Goal: Task Accomplishment & Management: Manage account settings

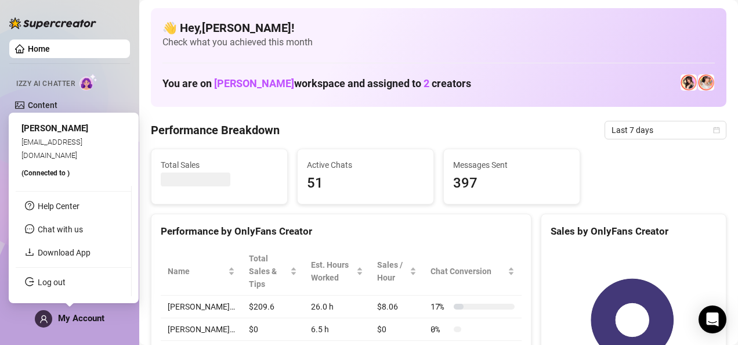
click at [45, 314] on icon "user" at bounding box center [43, 318] width 9 height 9
click at [66, 281] on link "Log out" at bounding box center [52, 281] width 28 height 9
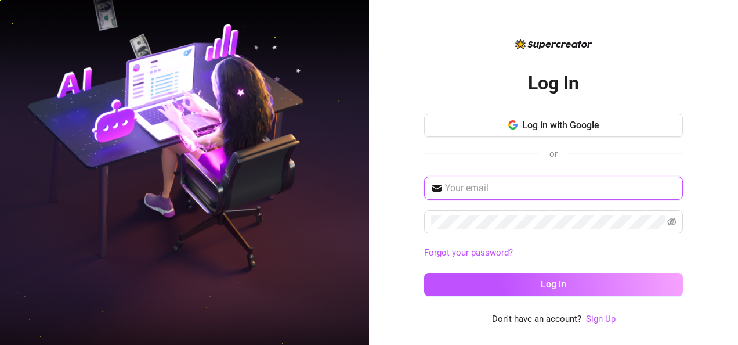
click at [480, 187] on input "text" at bounding box center [560, 188] width 231 height 14
type input "[EMAIL_ADDRESS][DOMAIN_NAME]"
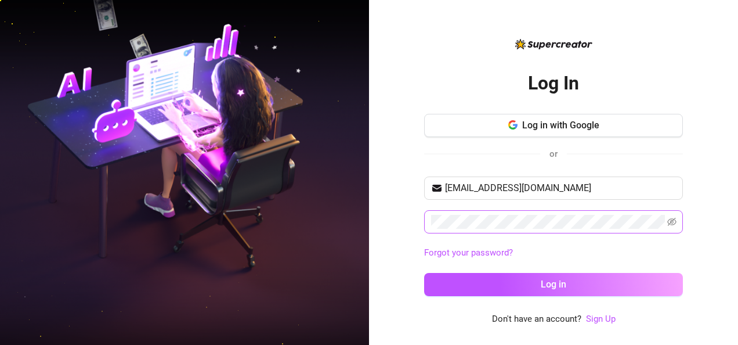
click at [665, 223] on span at bounding box center [553, 221] width 259 height 23
click at [666, 223] on span at bounding box center [553, 221] width 259 height 23
click at [675, 222] on icon "eye-invisible" at bounding box center [671, 222] width 9 height 8
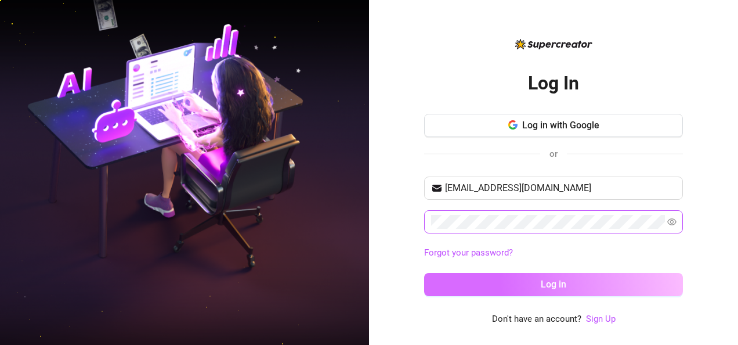
click at [643, 280] on button "Log in" at bounding box center [553, 284] width 259 height 23
